Goal: Check status: Check status

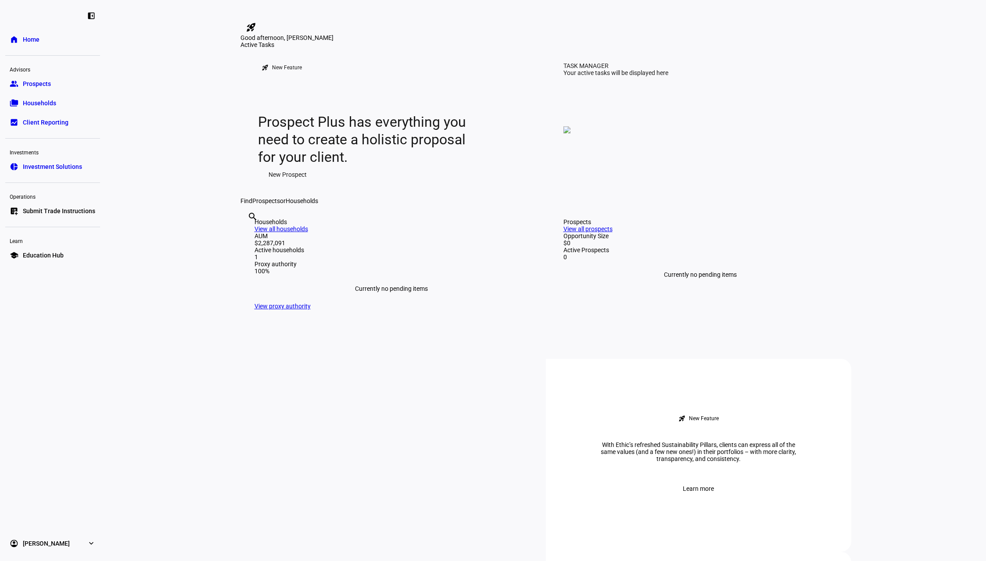
click at [59, 120] on span "Client Reporting" at bounding box center [46, 122] width 46 height 9
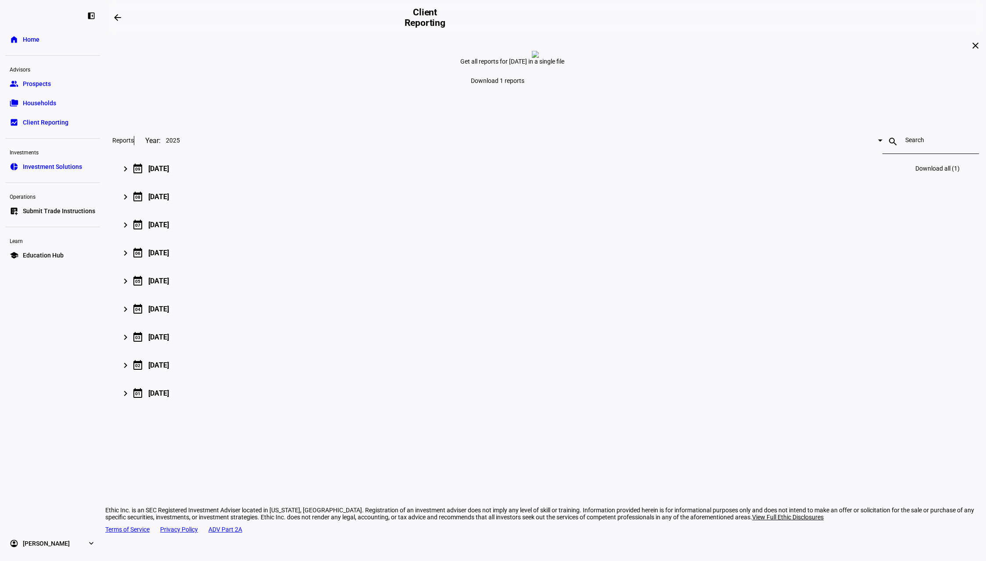
click at [405, 179] on div "keyboard_arrow_right calendar_today [DATE] Download all (1)" at bounding box center [544, 168] width 842 height 21
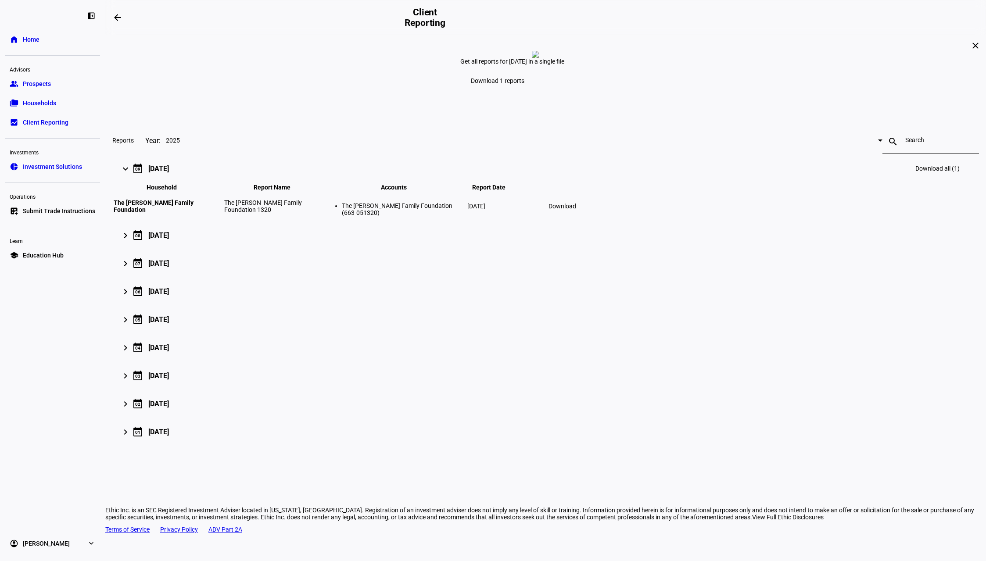
click at [32, 46] on link "home Home" at bounding box center [52, 40] width 95 height 18
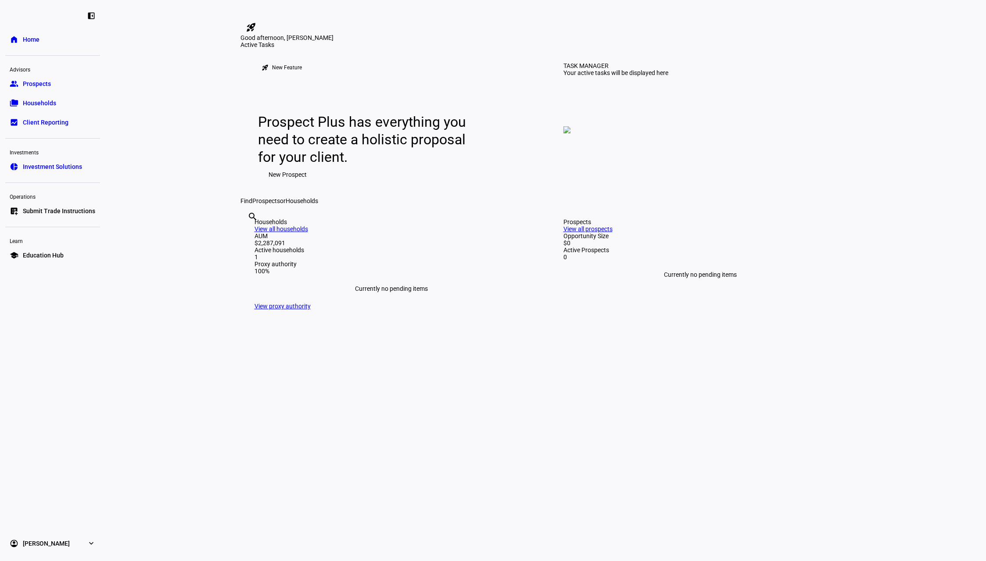
scroll to position [0, 0]
click at [308, 232] on link "View all households" at bounding box center [281, 228] width 54 height 7
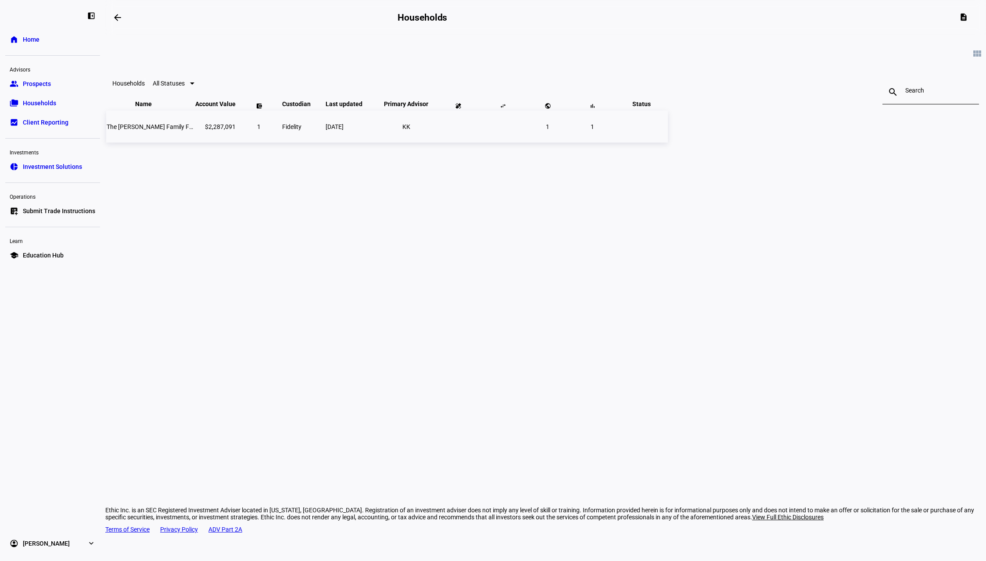
click at [344, 130] on span "[DATE]" at bounding box center [335, 126] width 18 height 7
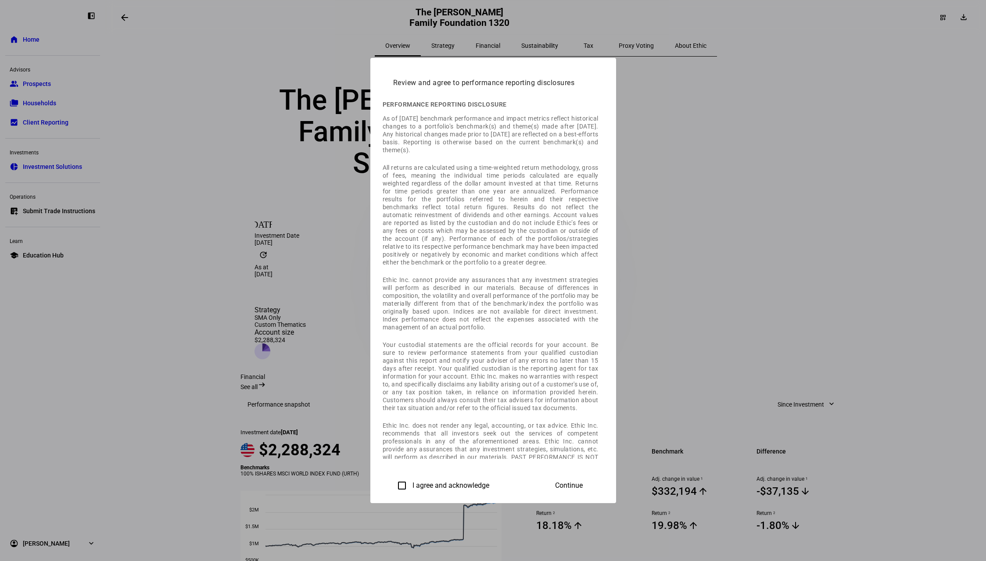
click at [411, 487] on label "I agree and acknowledge" at bounding box center [450, 486] width 79 height 8
click at [393, 487] on input "I agree and acknowledge" at bounding box center [402, 486] width 18 height 18
checkbox input "true"
click at [583, 485] on span "Continue" at bounding box center [569, 486] width 28 height 8
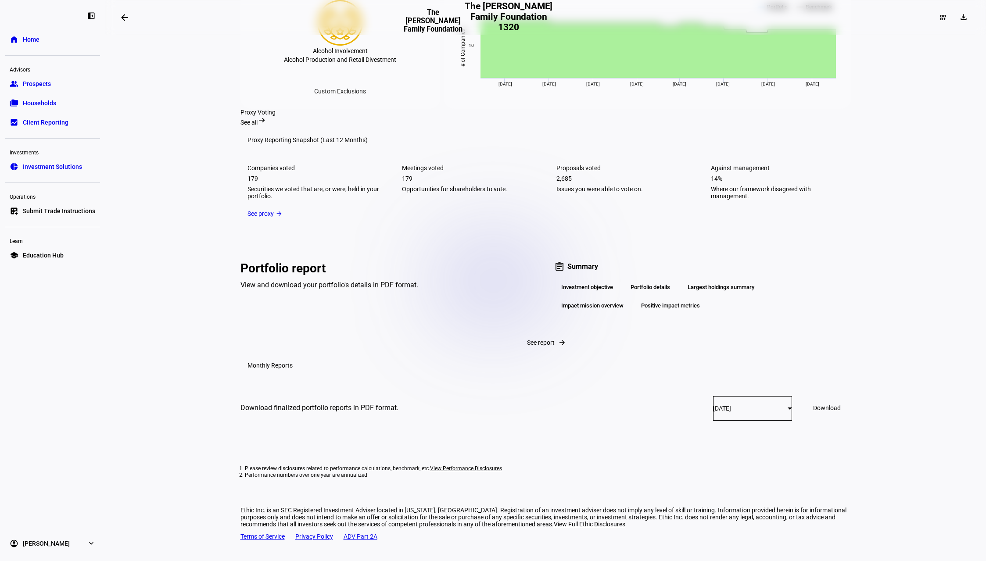
scroll to position [1121, 0]
click at [652, 280] on div "Portfolio details" at bounding box center [650, 287] width 54 height 15
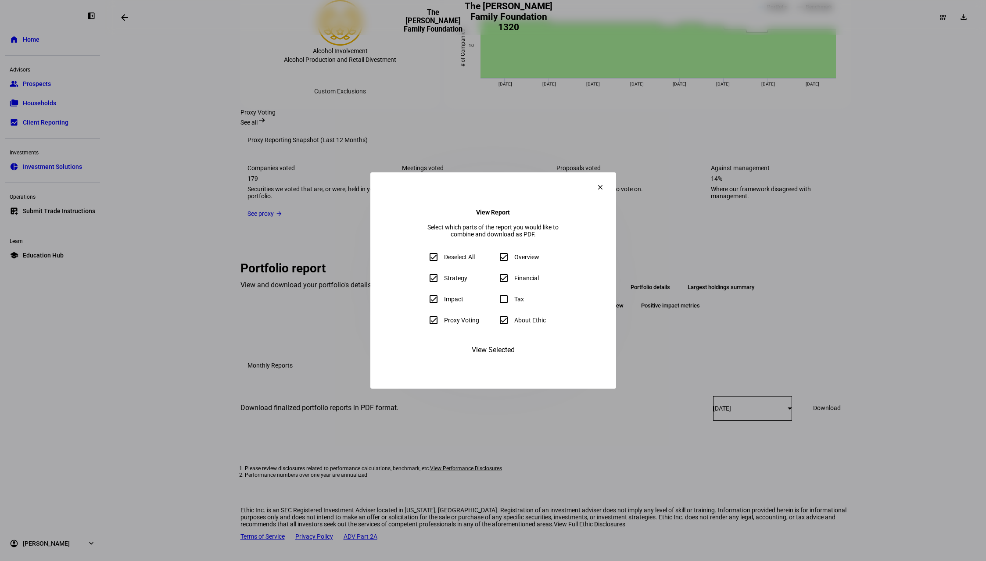
click at [486, 361] on span "View Selected" at bounding box center [493, 350] width 43 height 21
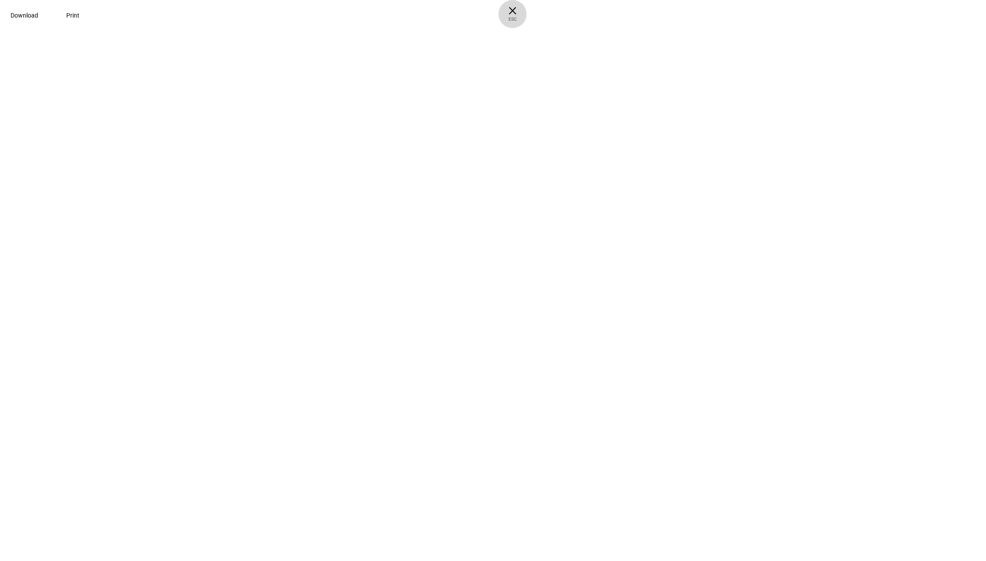
click at [527, 17] on span "ESC" at bounding box center [512, 16] width 28 height 13
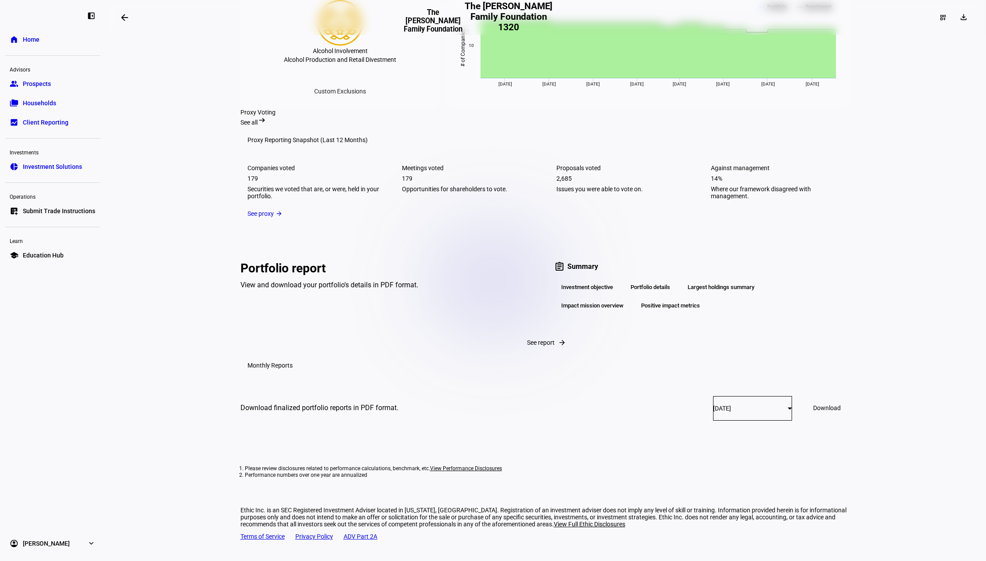
click at [63, 126] on span "Client Reporting" at bounding box center [46, 122] width 46 height 9
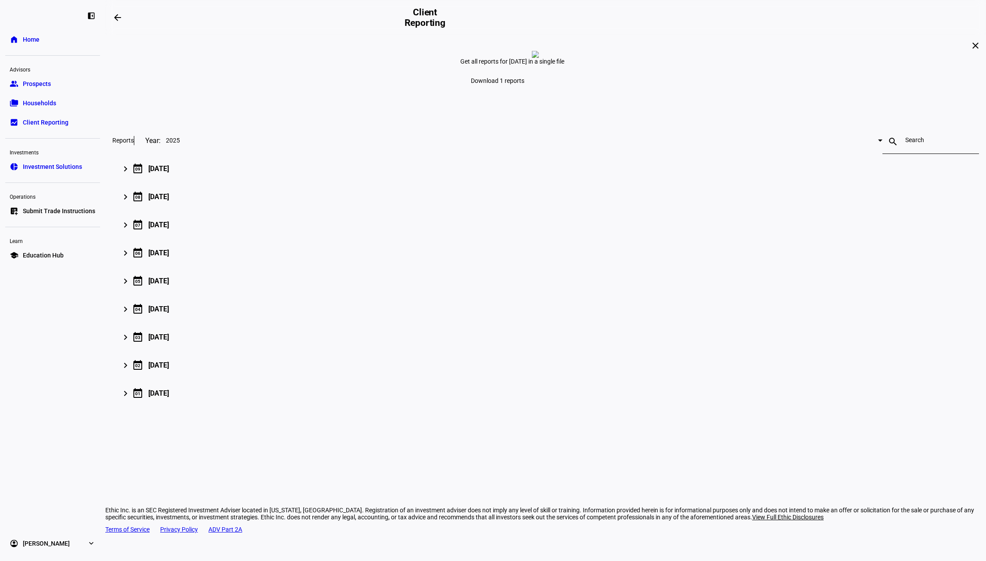
click at [51, 168] on span "Investment Solutions" at bounding box center [52, 166] width 59 height 9
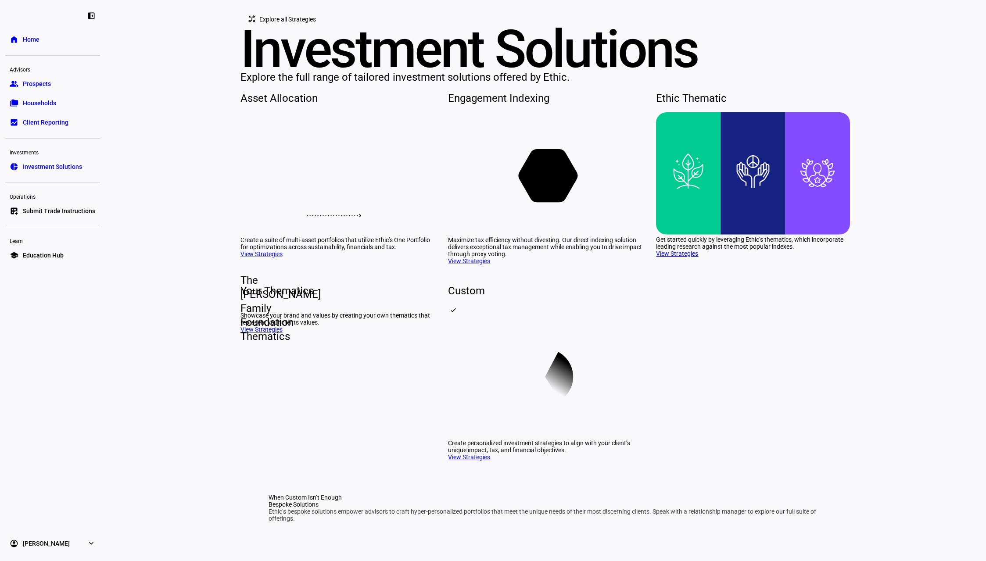
click at [383, 235] on rect at bounding box center [337, 173] width 194 height 123
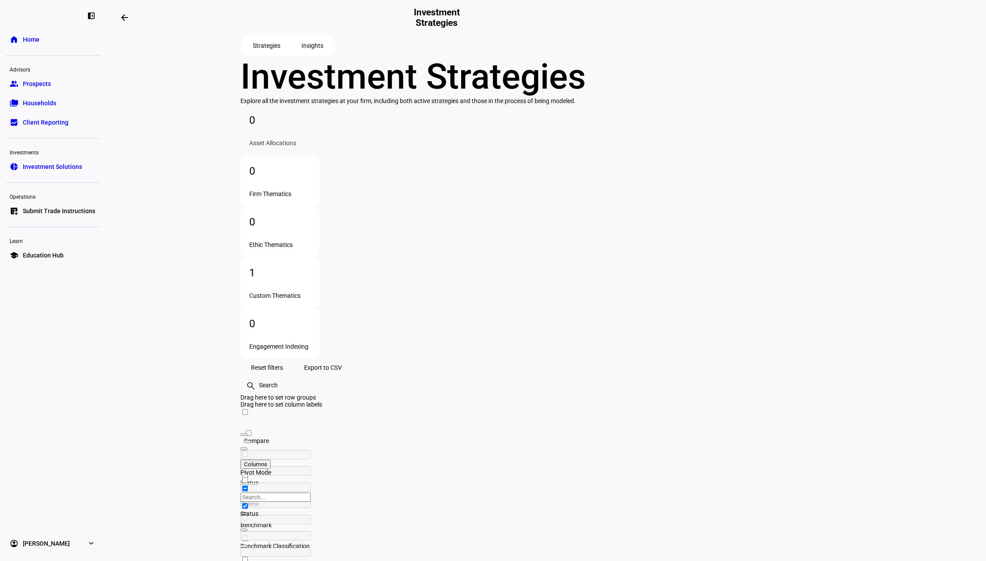
click at [43, 124] on span "Client Reporting" at bounding box center [46, 122] width 46 height 9
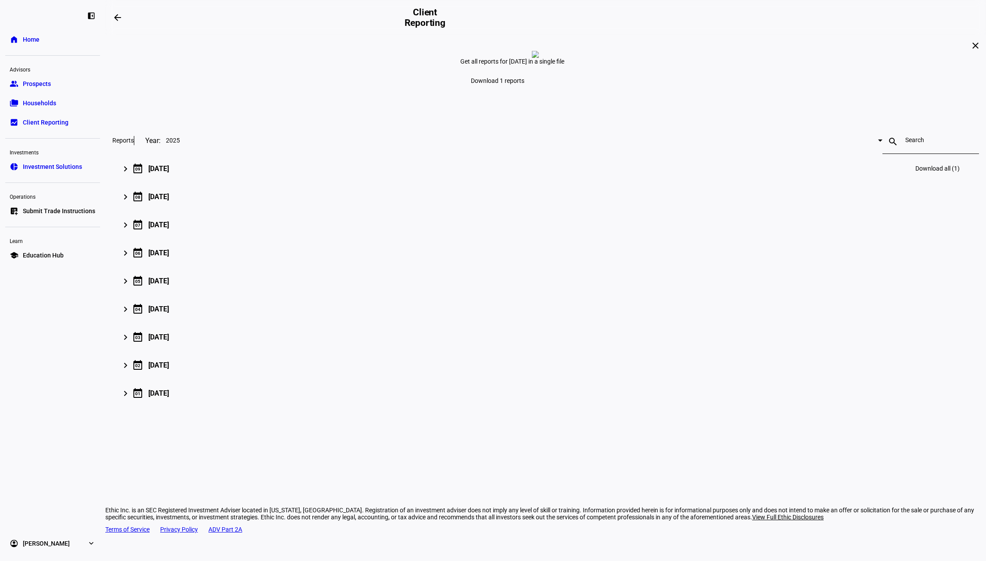
click at [169, 173] on div "[DATE]" at bounding box center [158, 169] width 21 height 8
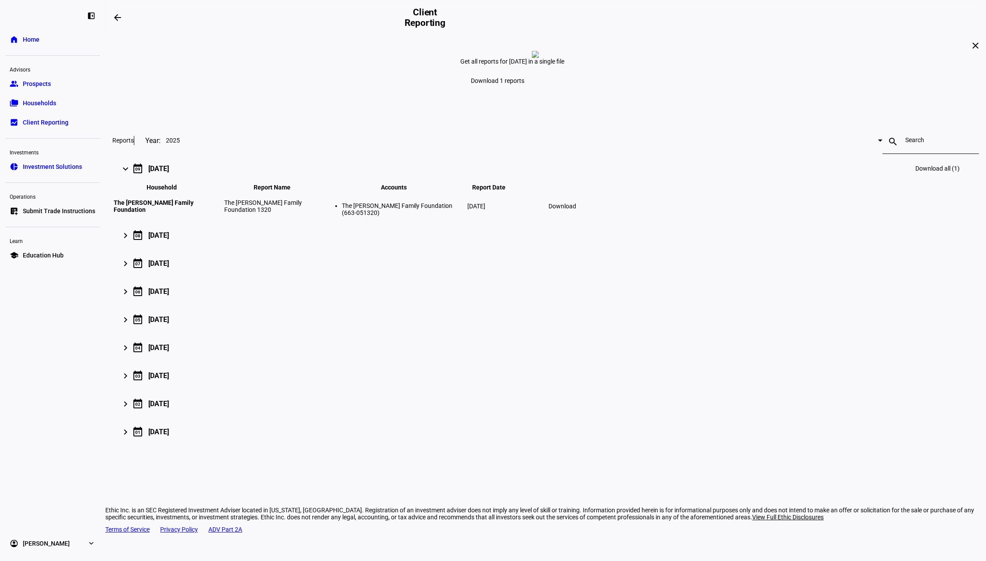
click at [576, 210] on span "Download" at bounding box center [562, 206] width 28 height 7
click at [44, 85] on span "Prospects" at bounding box center [37, 83] width 28 height 9
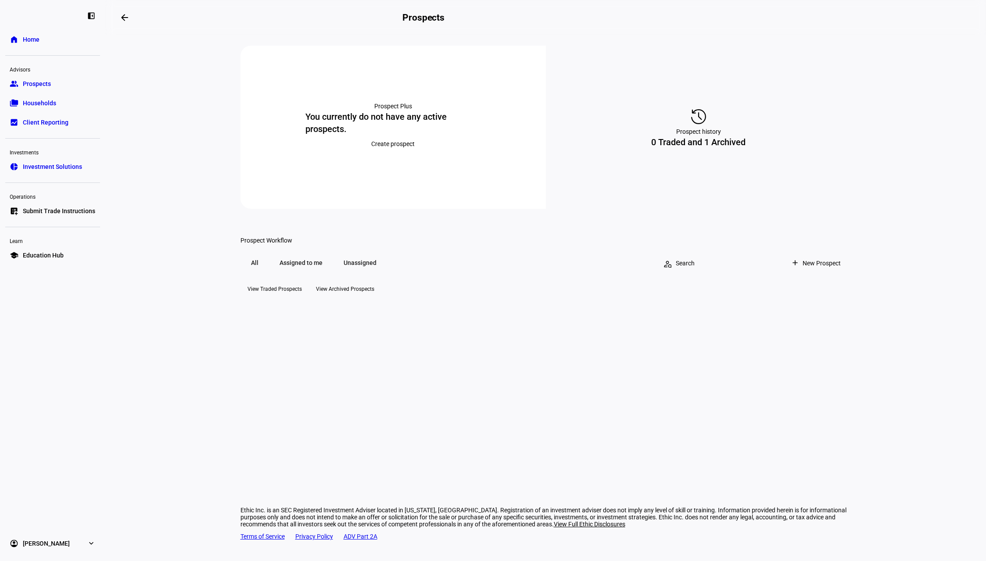
click at [43, 103] on span "Households" at bounding box center [39, 103] width 33 height 9
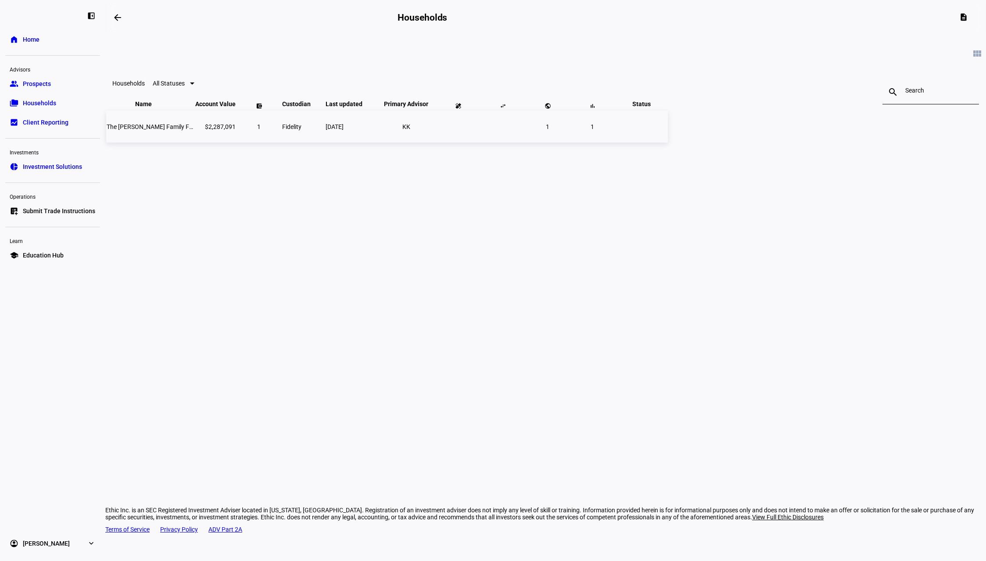
click at [217, 130] on span "The [PERSON_NAME] Family Foundation" at bounding box center [162, 126] width 111 height 7
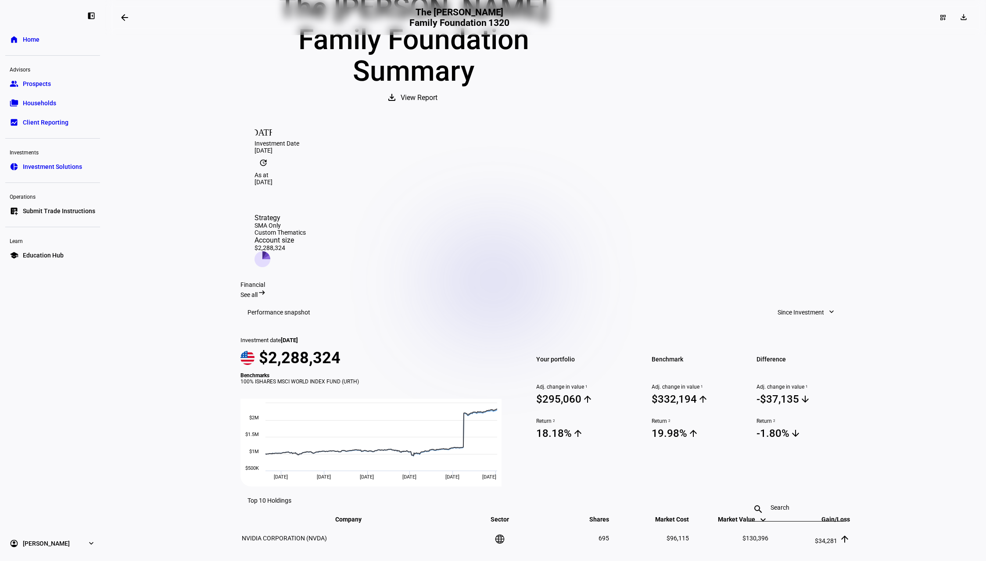
scroll to position [94, 0]
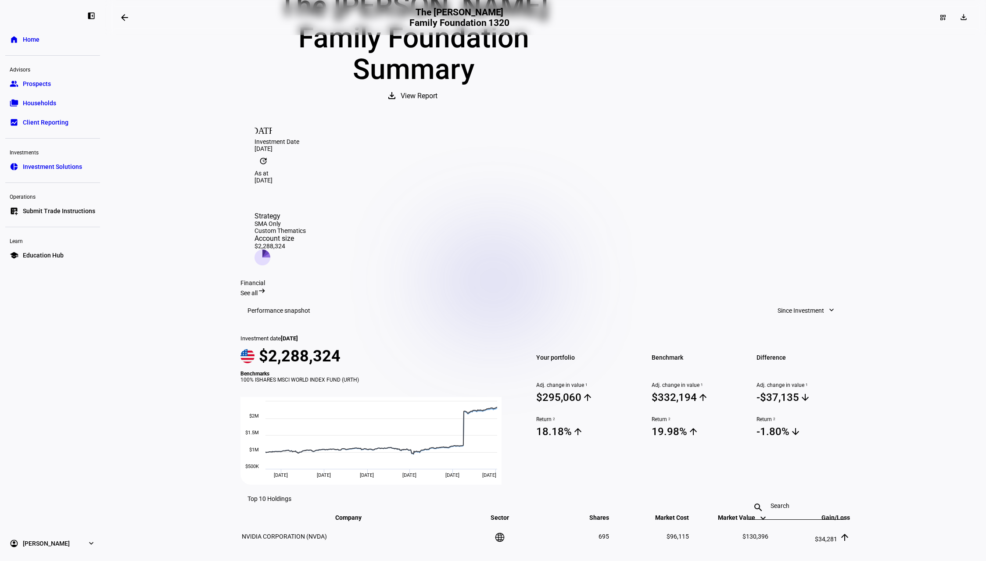
click at [664, 335] on div "Benchmark Adj. change in value 1 $332,194 arrow_upward Return 2 19.98% arrow_up…" at bounding box center [693, 410] width 105 height 150
click at [660, 351] on span "Benchmark" at bounding box center [699, 357] width 94 height 12
click at [634, 335] on div "Your portfolio Adj. change in value 1 $295,060 arrow_upward Return 2 18.18% arr…" at bounding box center [583, 410] width 115 height 150
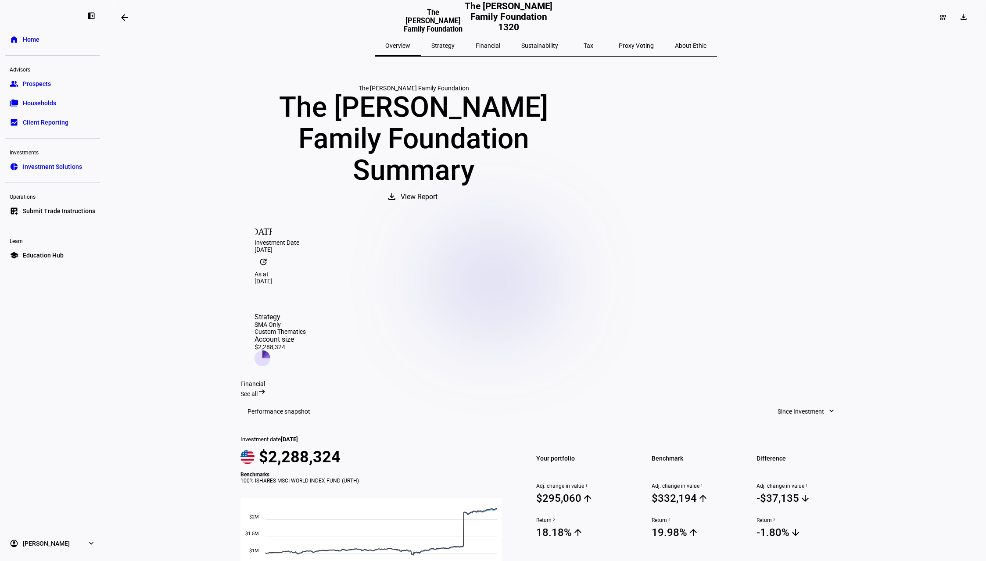
scroll to position [26, 0]
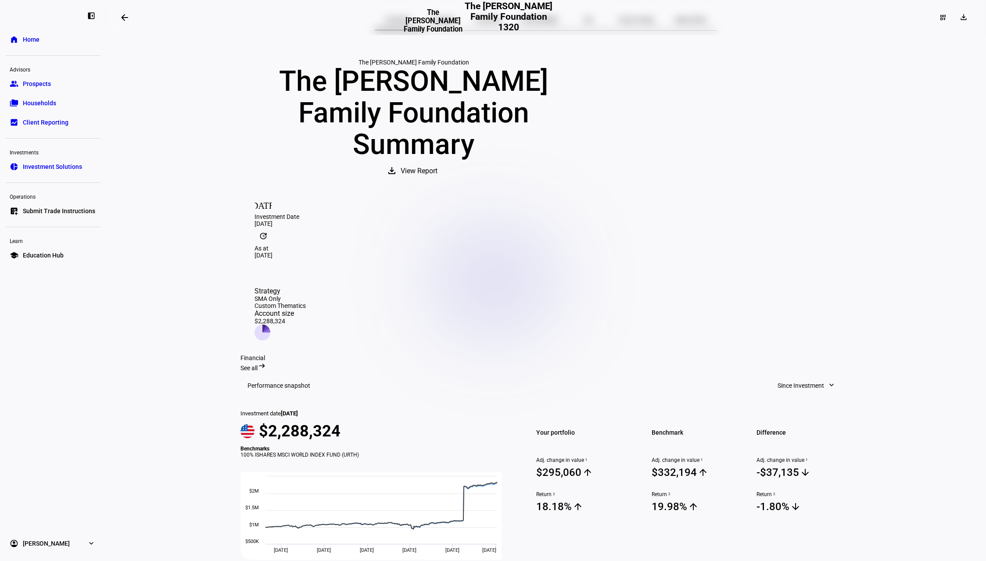
click at [437, 163] on span "View Report" at bounding box center [419, 171] width 37 height 21
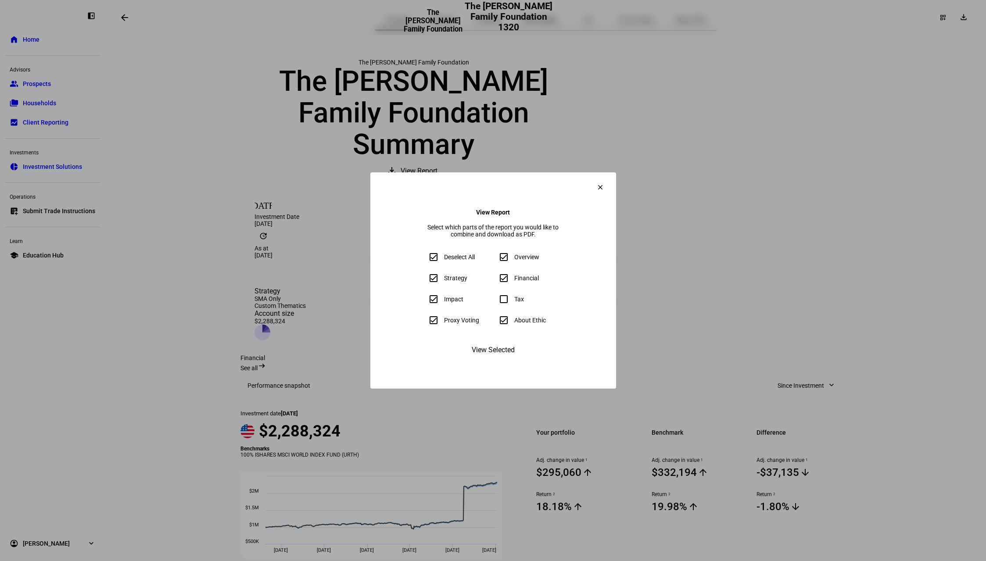
click at [604, 183] on mat-icon "clear" at bounding box center [600, 187] width 8 height 8
